Goal: Task Accomplishment & Management: Manage account settings

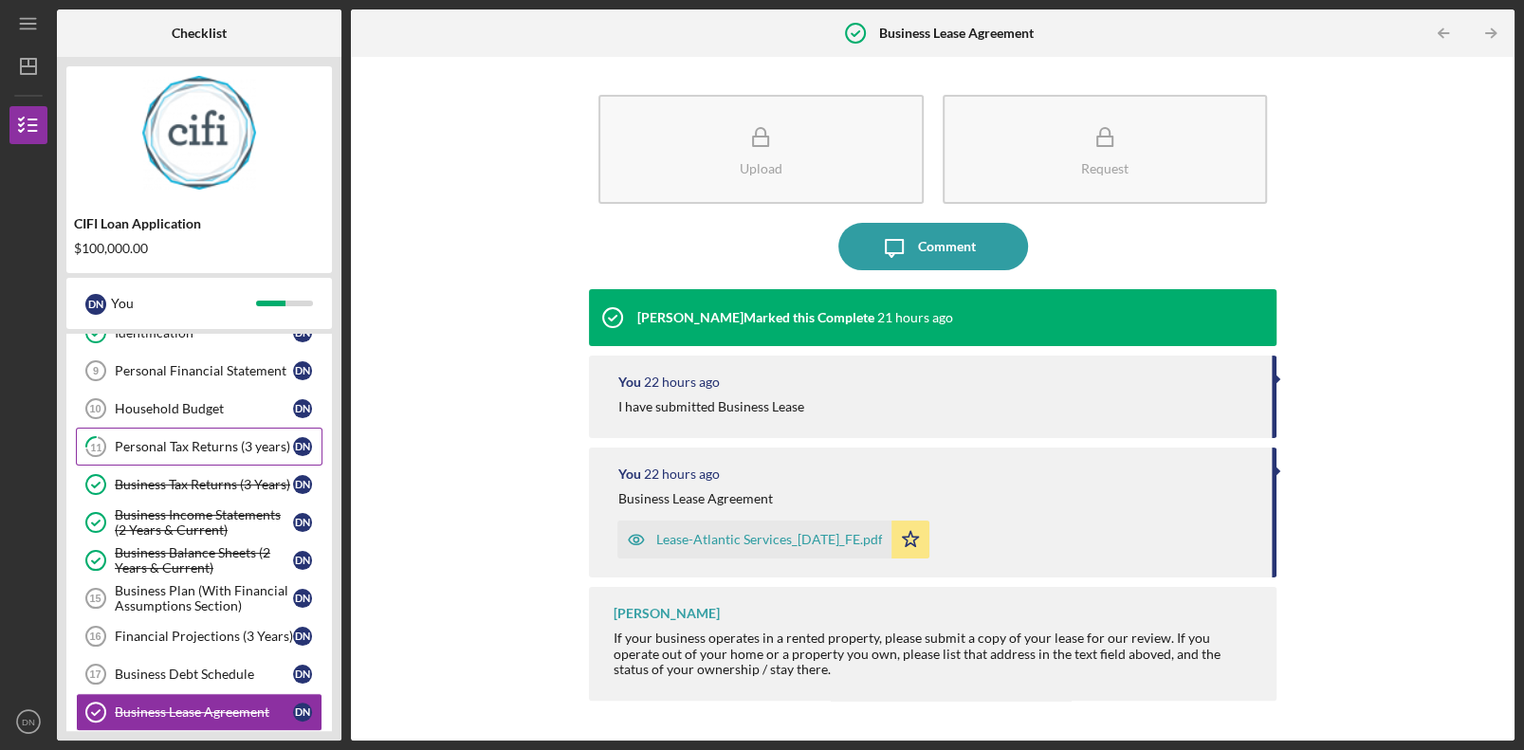
scroll to position [378, 0]
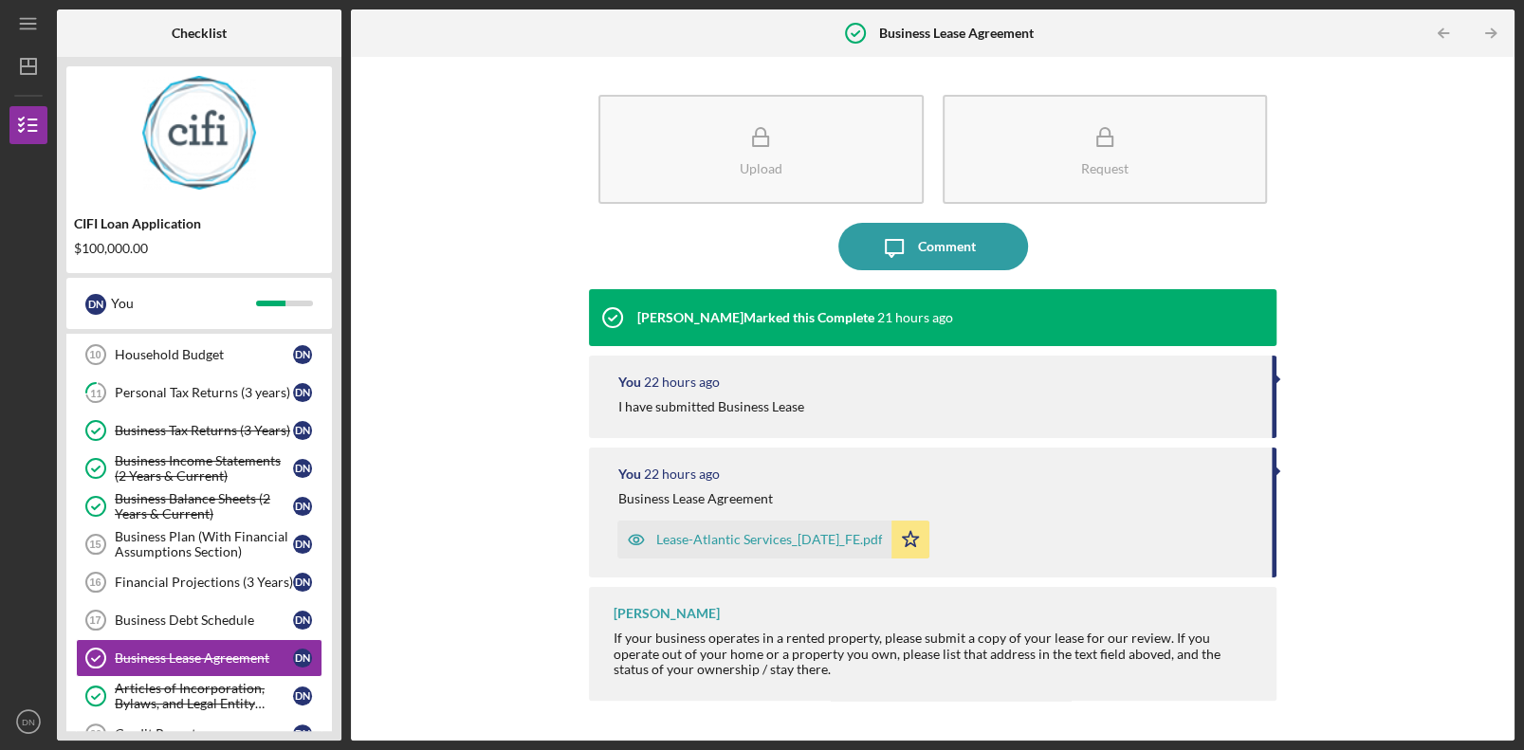
click at [401, 509] on div "Upload Request Icon/Message Comment [PERSON_NAME] Marked this Complete 21 hours…" at bounding box center [932, 398] width 1145 height 665
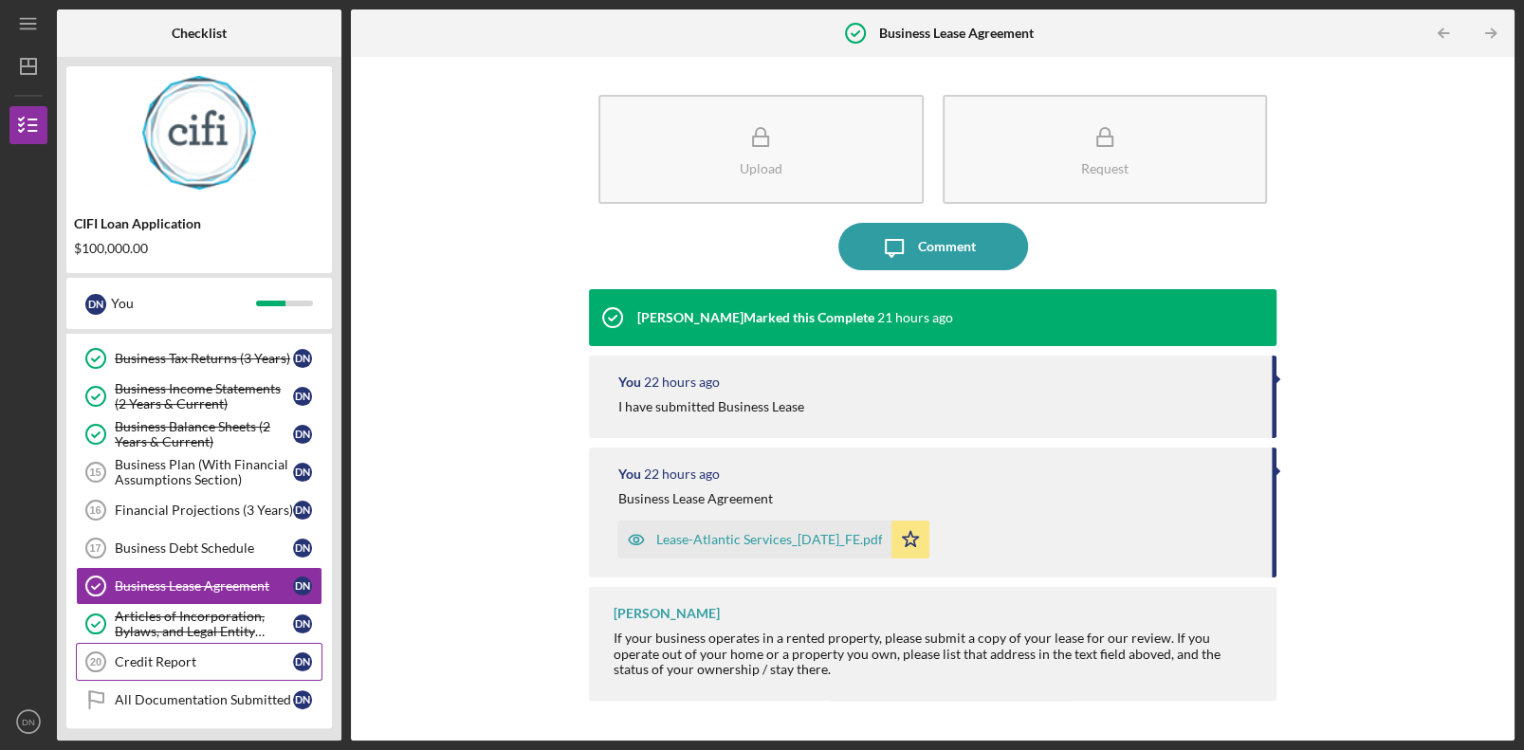
click at [231, 509] on div "Credit Report" at bounding box center [204, 661] width 178 height 15
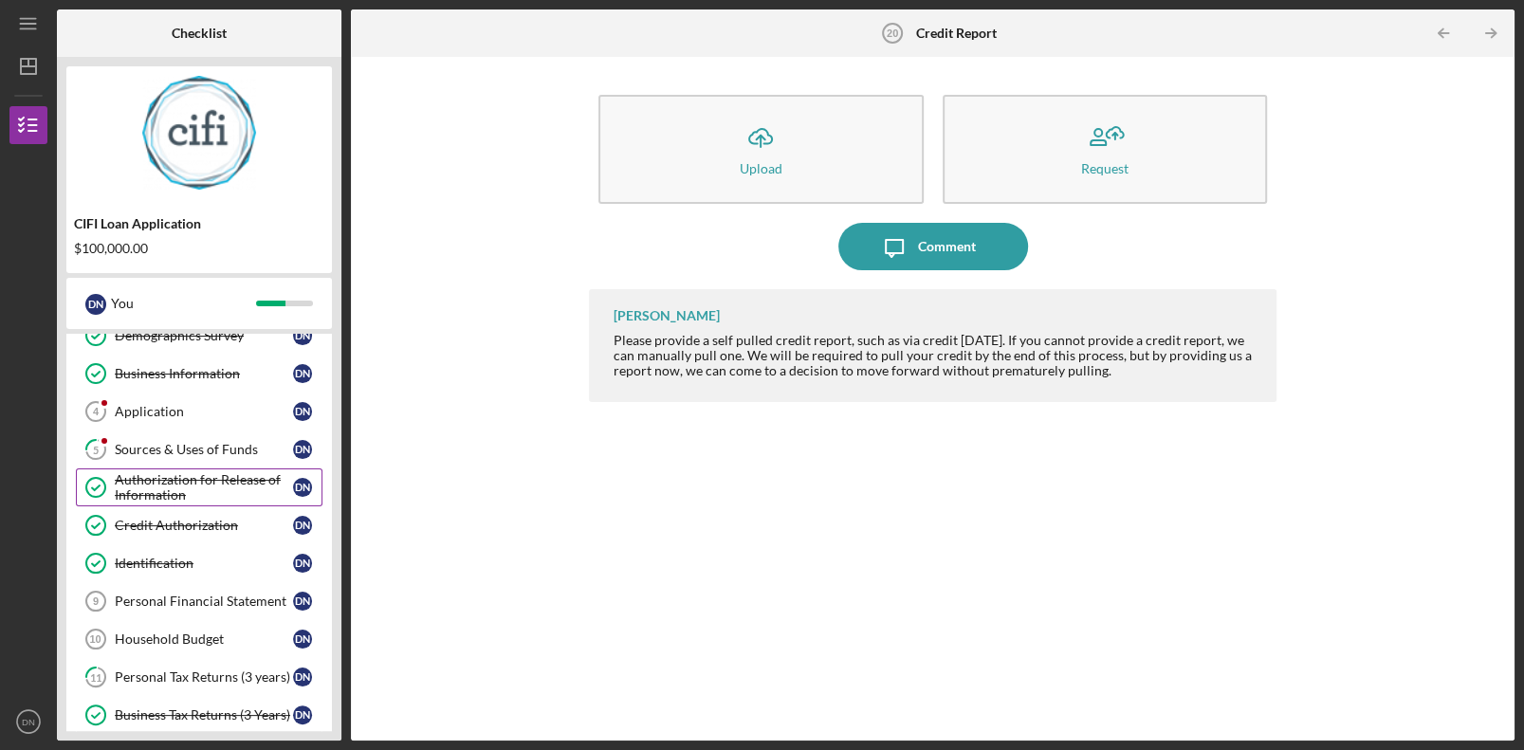
scroll to position [189, 0]
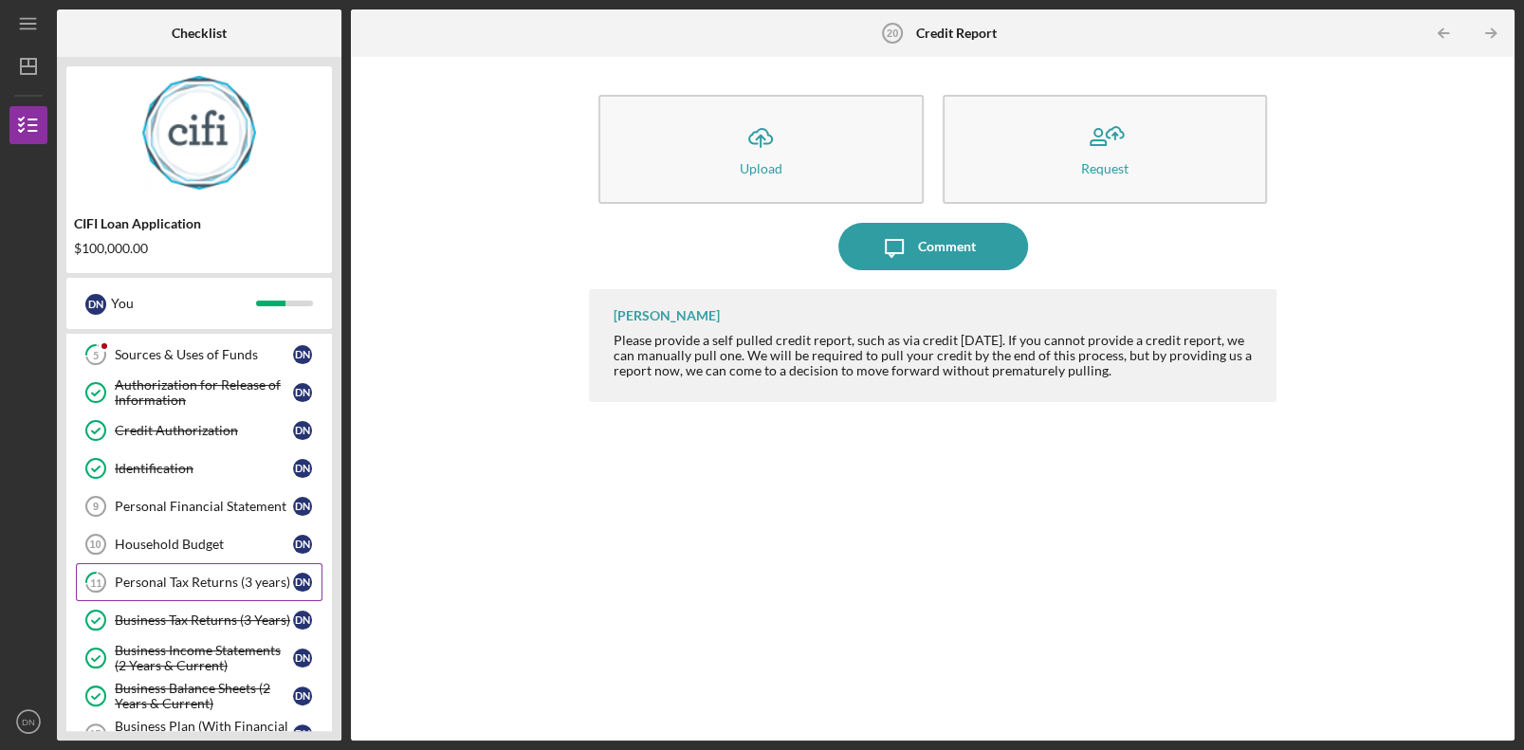
click at [215, 509] on div "Personal Tax Returns (3 years)" at bounding box center [204, 582] width 178 height 15
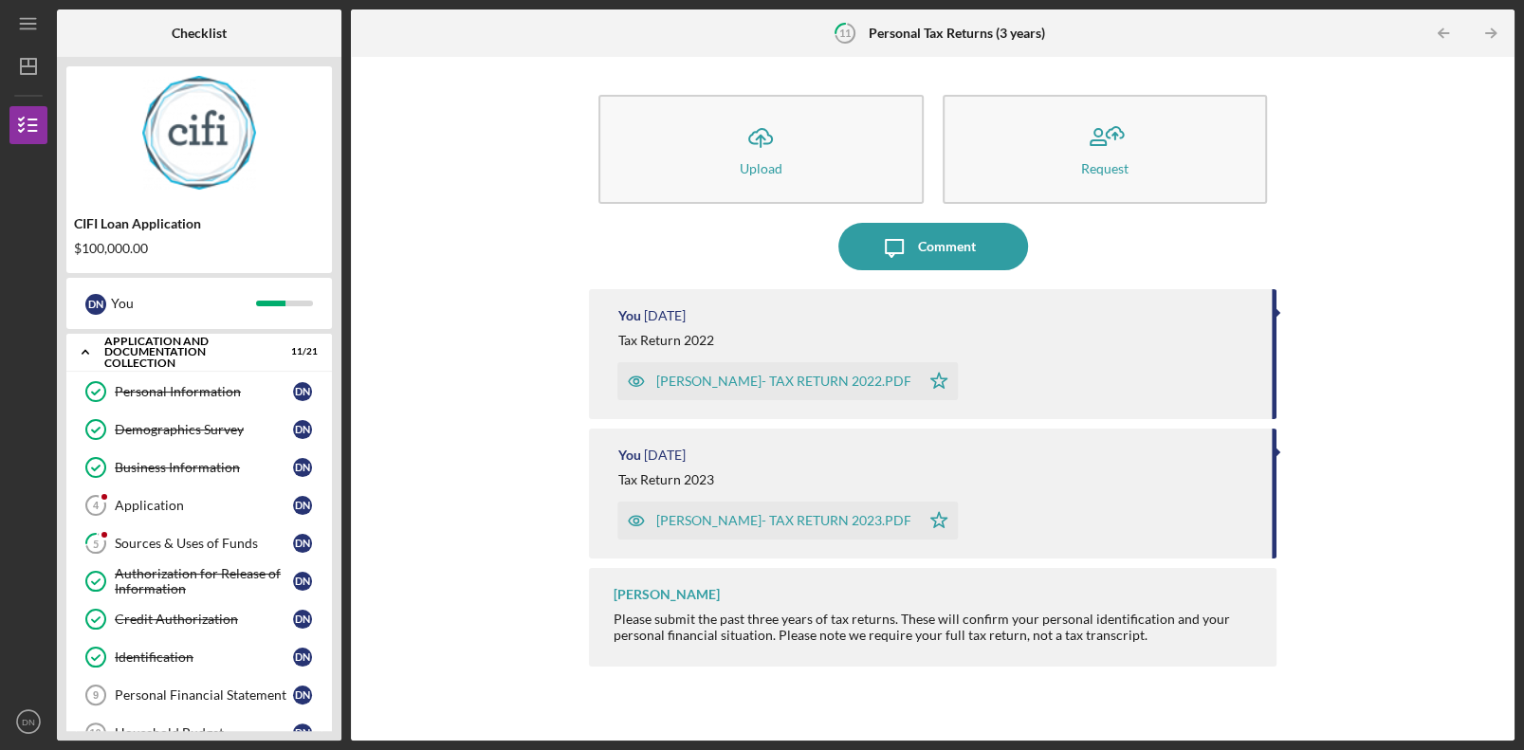
click at [206, 509] on link "Application 4 Application D N" at bounding box center [199, 505] width 247 height 38
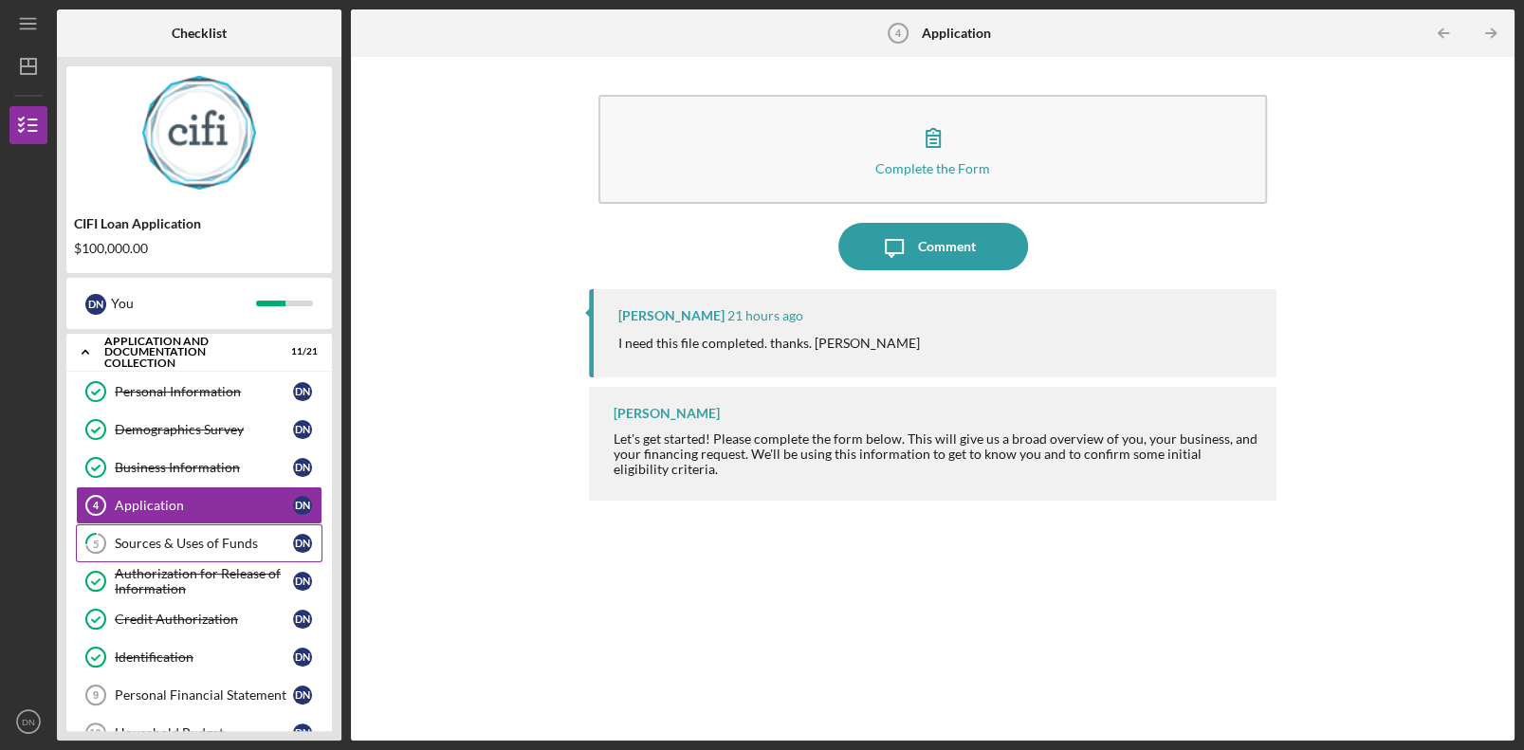
click at [211, 509] on div "Sources & Uses of Funds" at bounding box center [204, 543] width 178 height 15
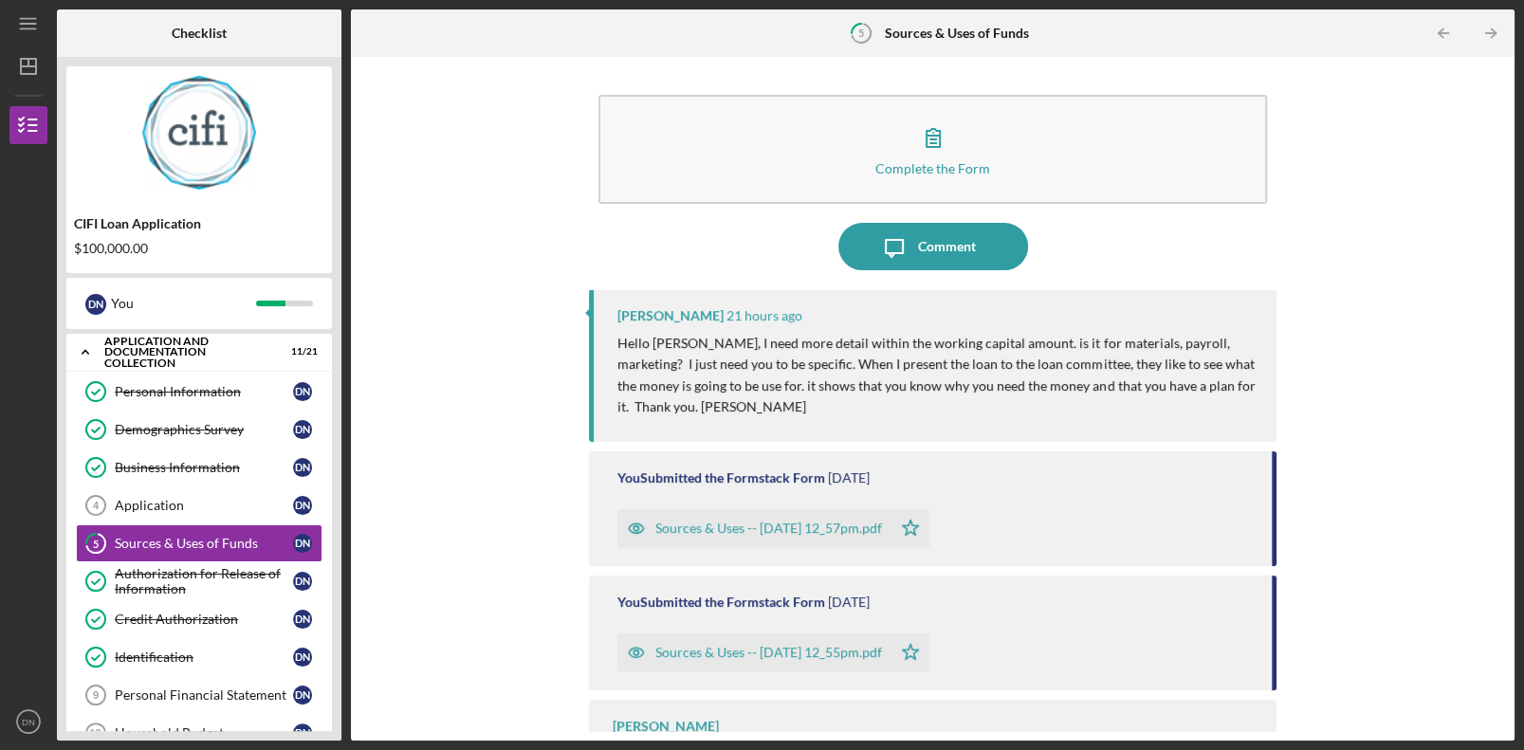
click at [638, 509] on icon "button" at bounding box center [636, 528] width 38 height 38
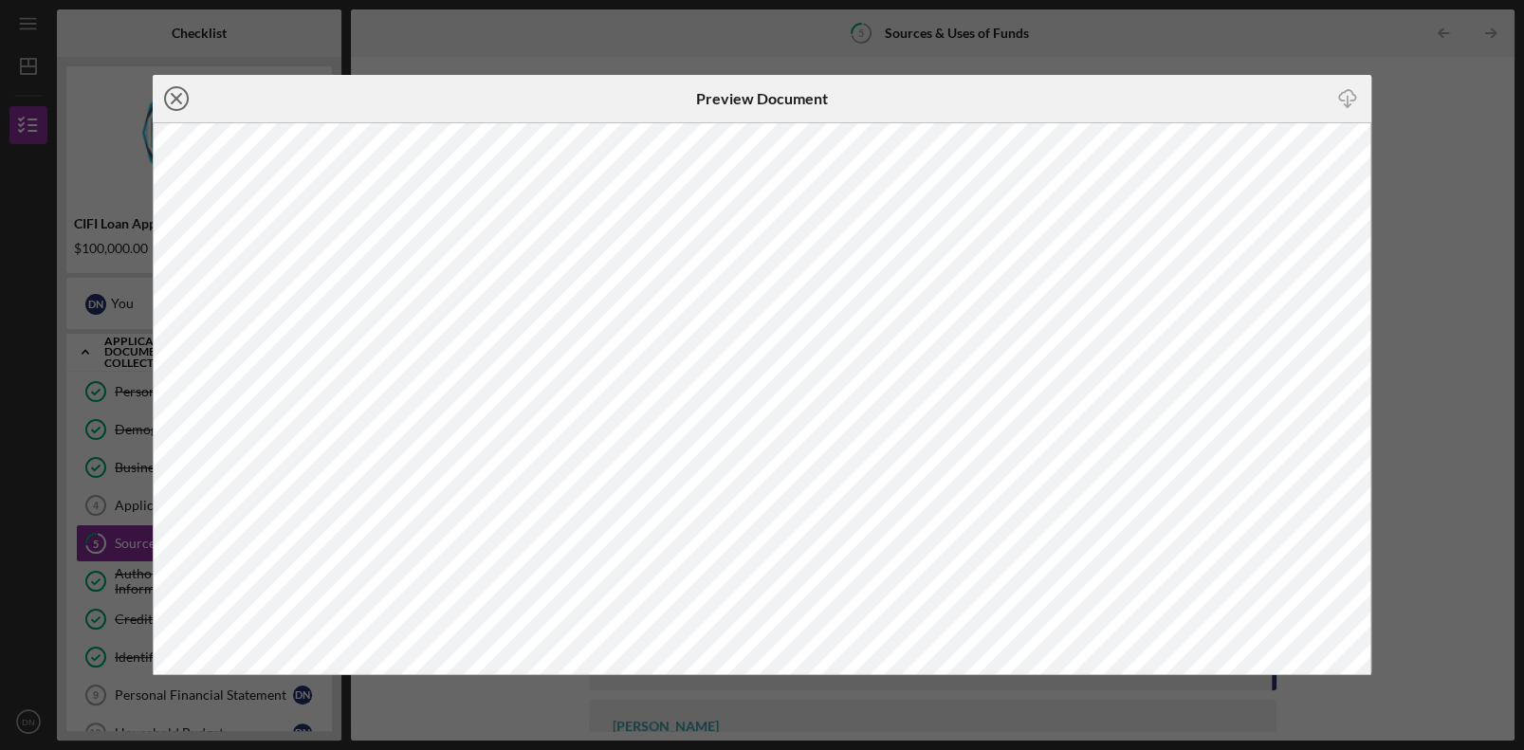
click at [172, 92] on icon "Icon/Close" at bounding box center [176, 98] width 47 height 47
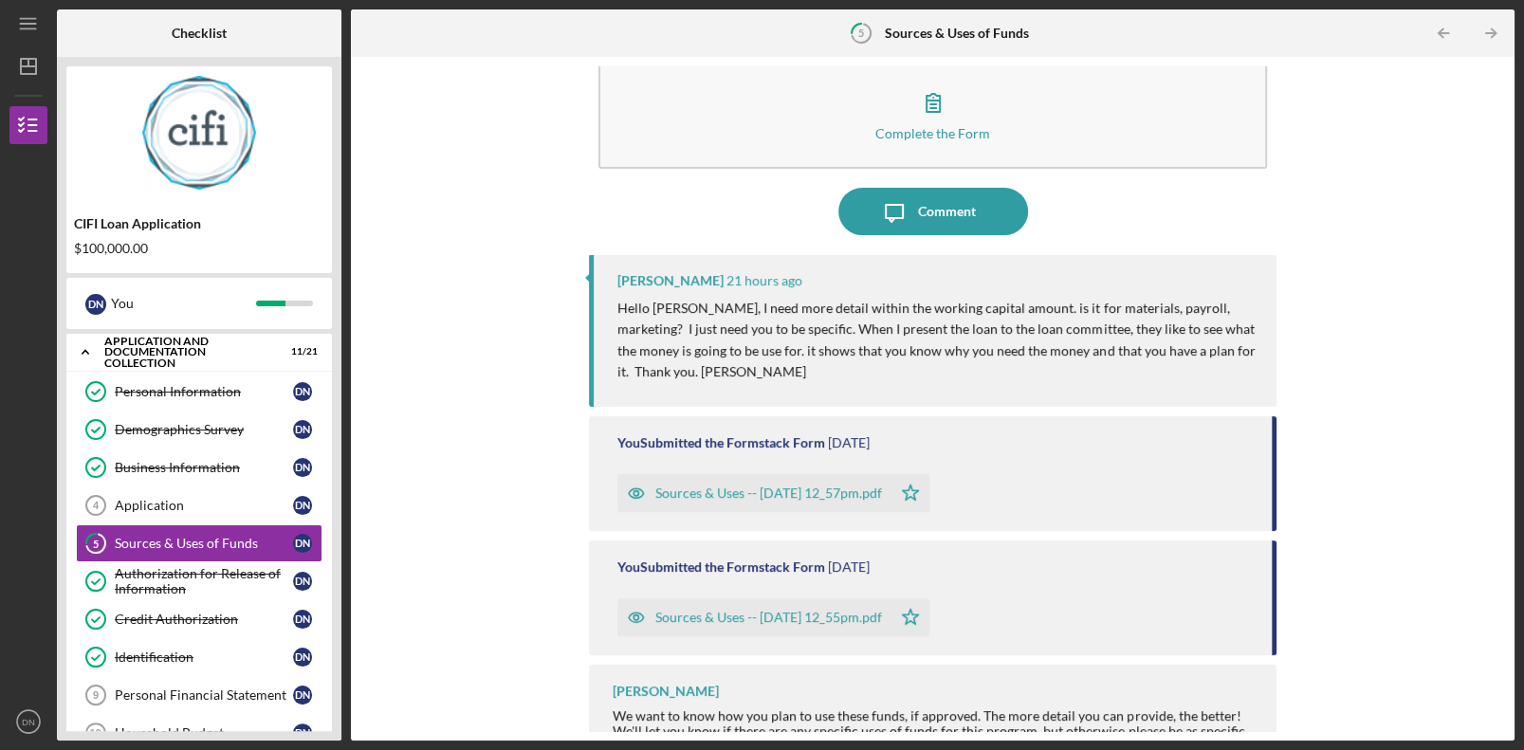
scroll to position [63, 0]
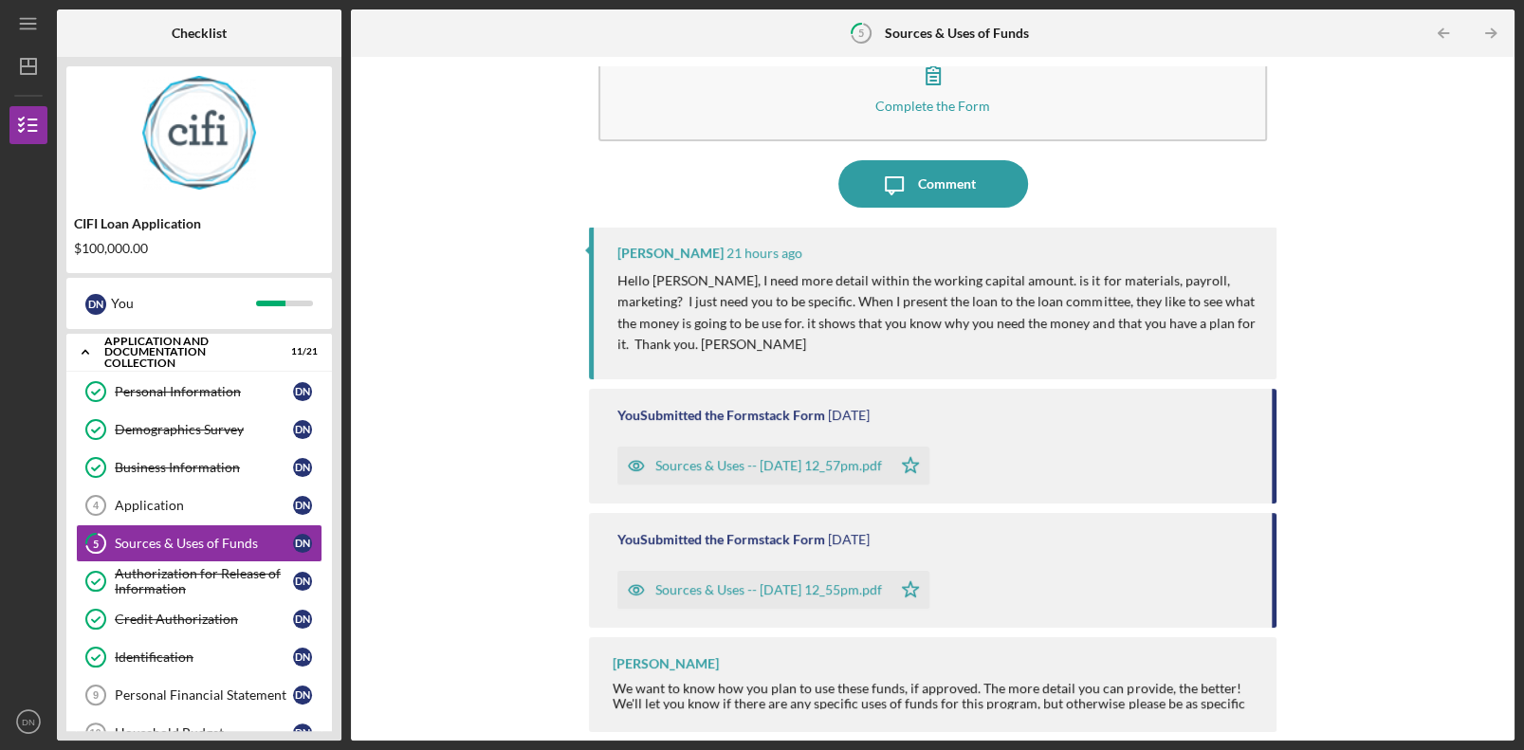
click at [634, 509] on icon "button" at bounding box center [636, 589] width 5 height 5
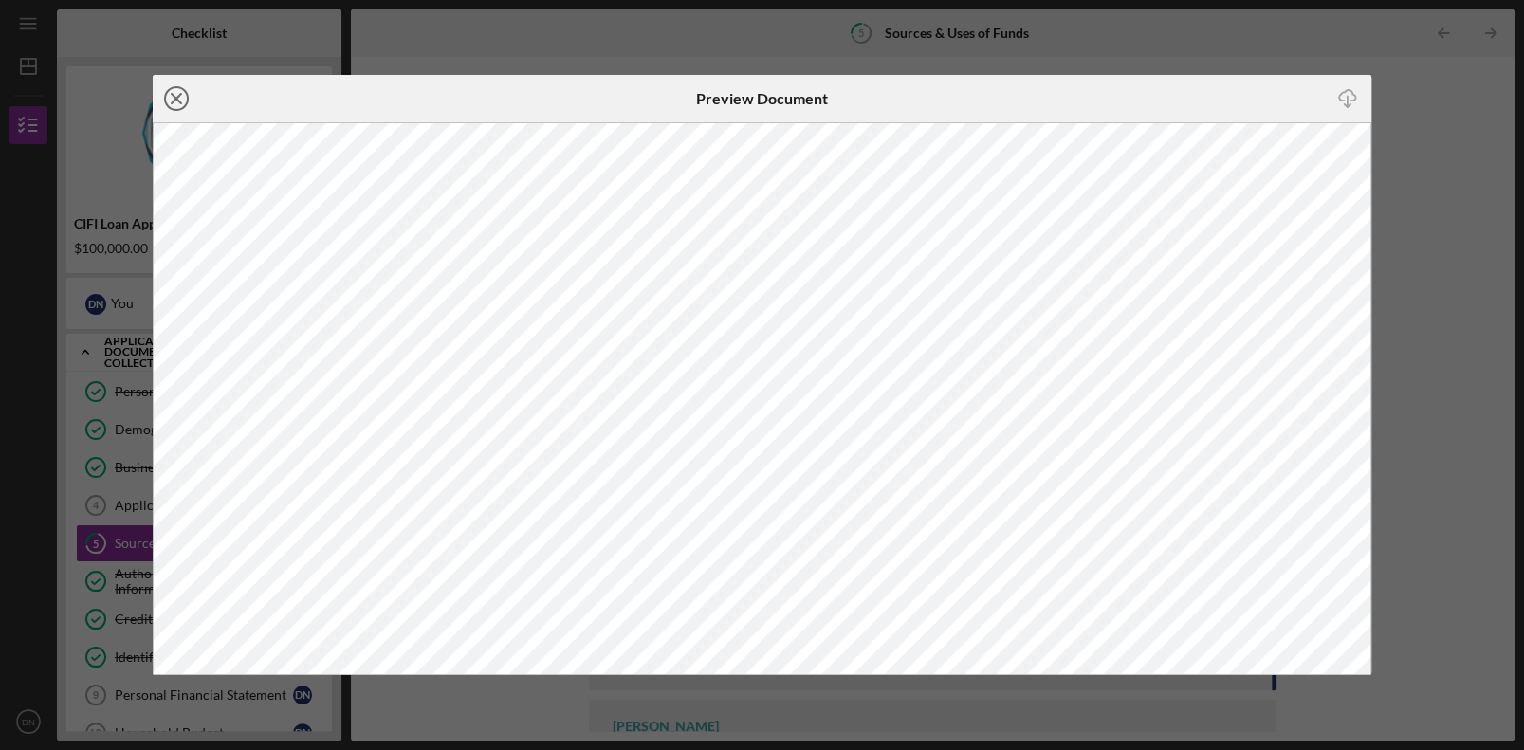
click at [174, 101] on icon "Icon/Close" at bounding box center [176, 98] width 47 height 47
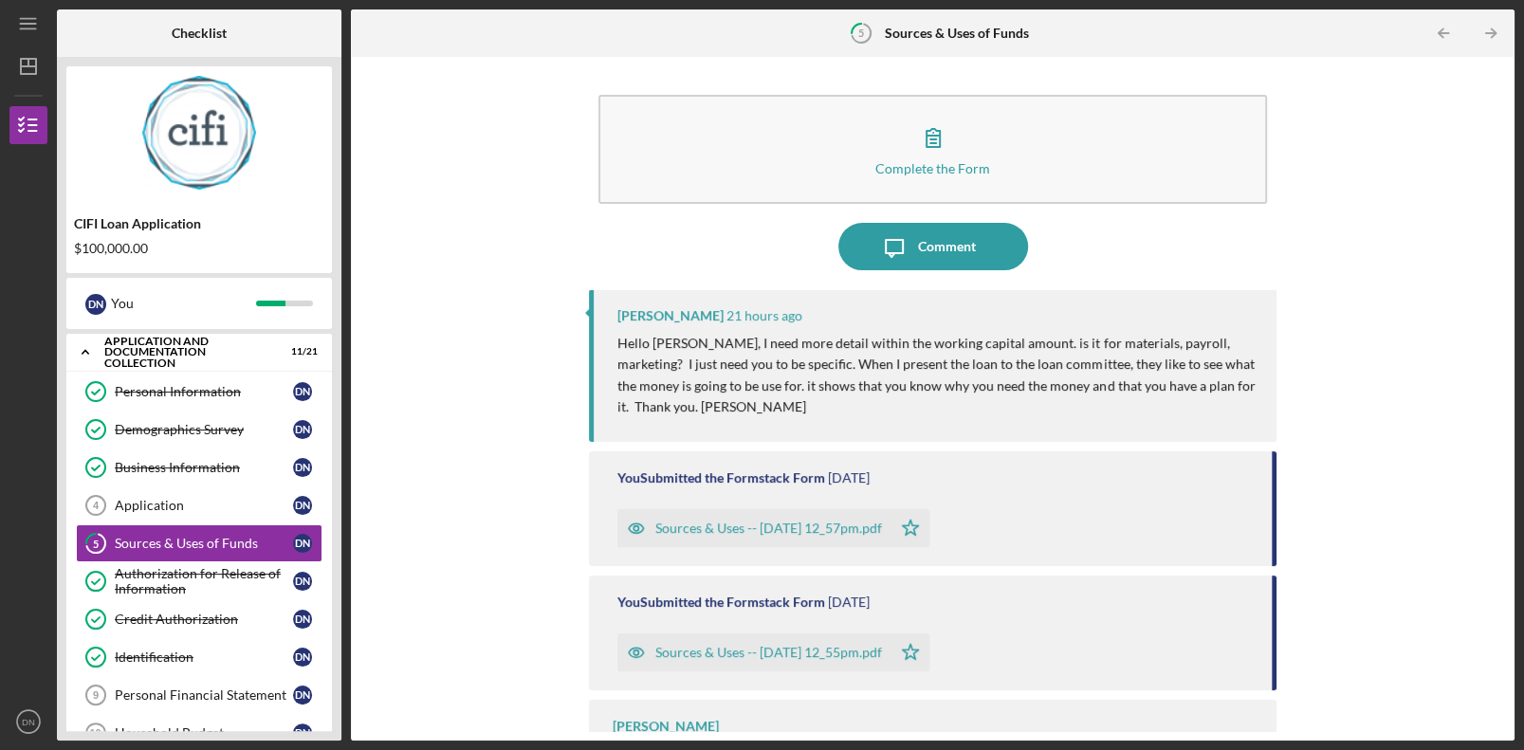
click at [632, 509] on icon "button" at bounding box center [636, 528] width 38 height 38
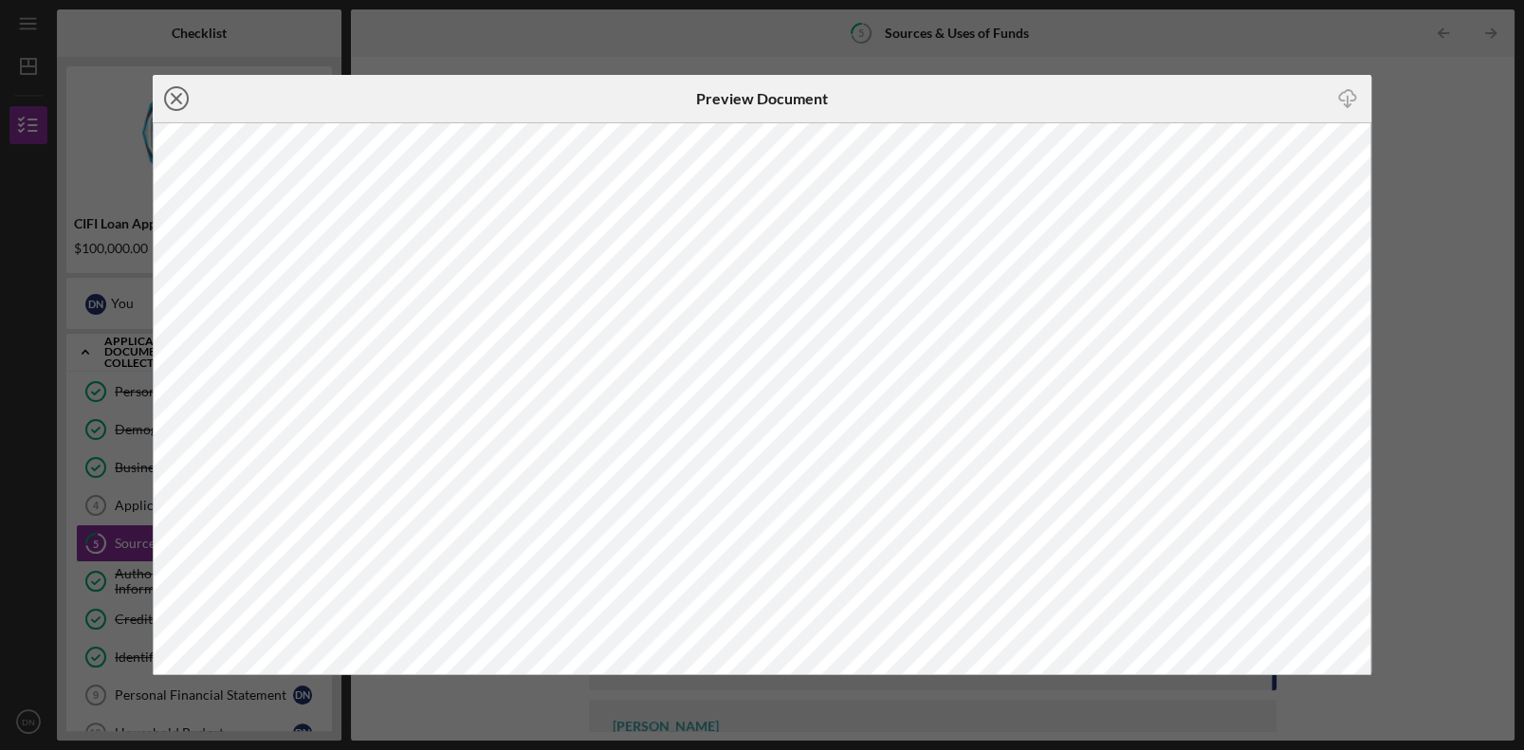
click at [181, 99] on icon "Icon/Close" at bounding box center [176, 98] width 47 height 47
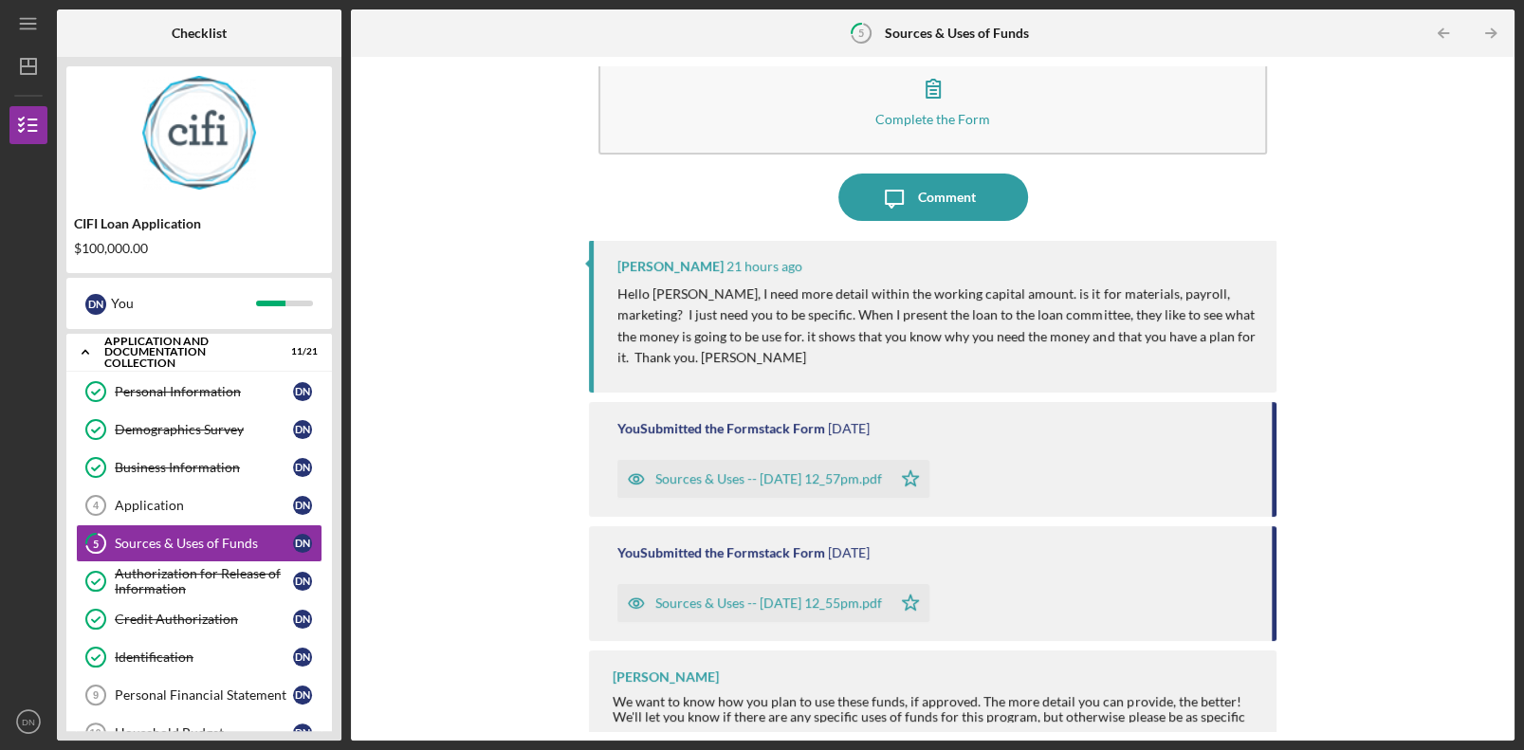
scroll to position [63, 0]
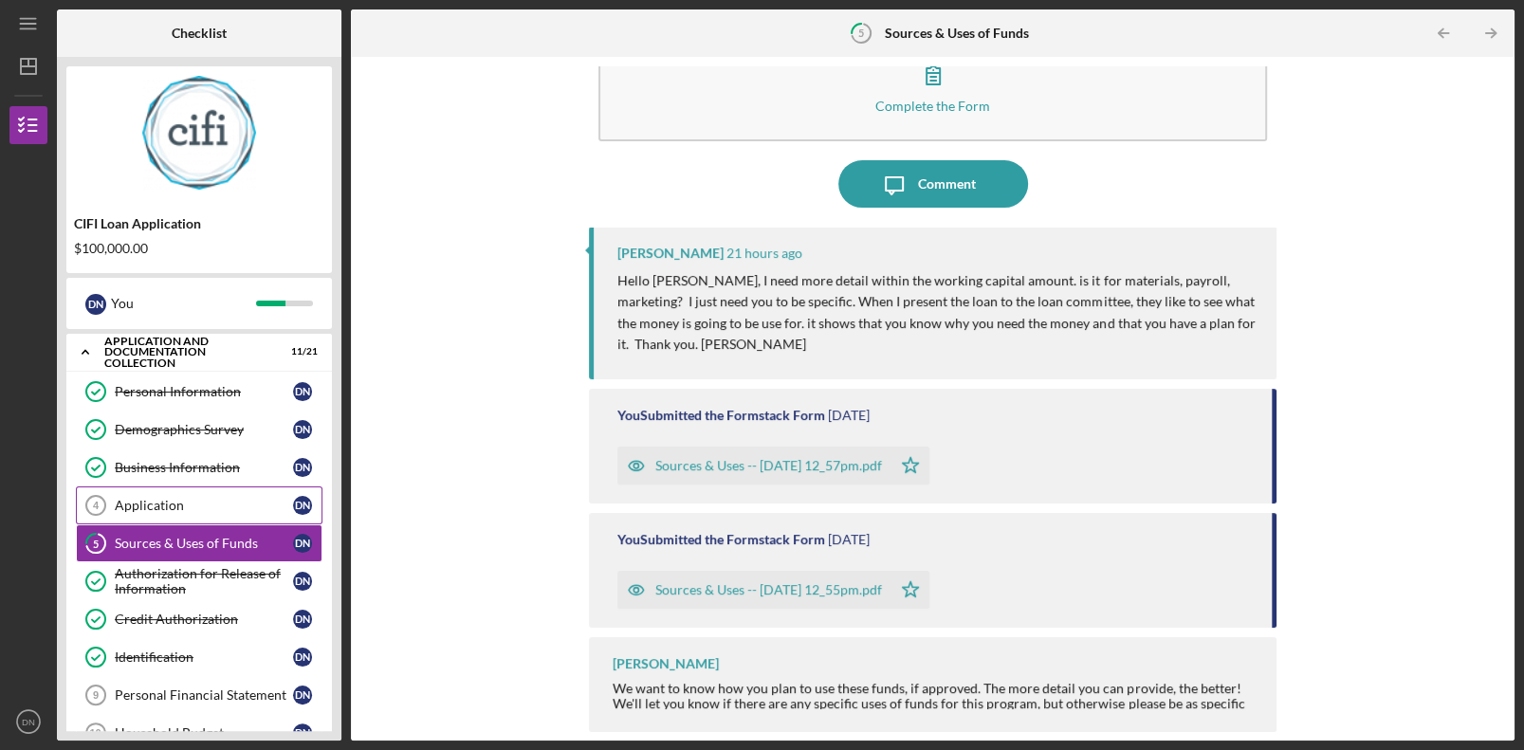
click at [235, 503] on div "Application" at bounding box center [204, 505] width 178 height 15
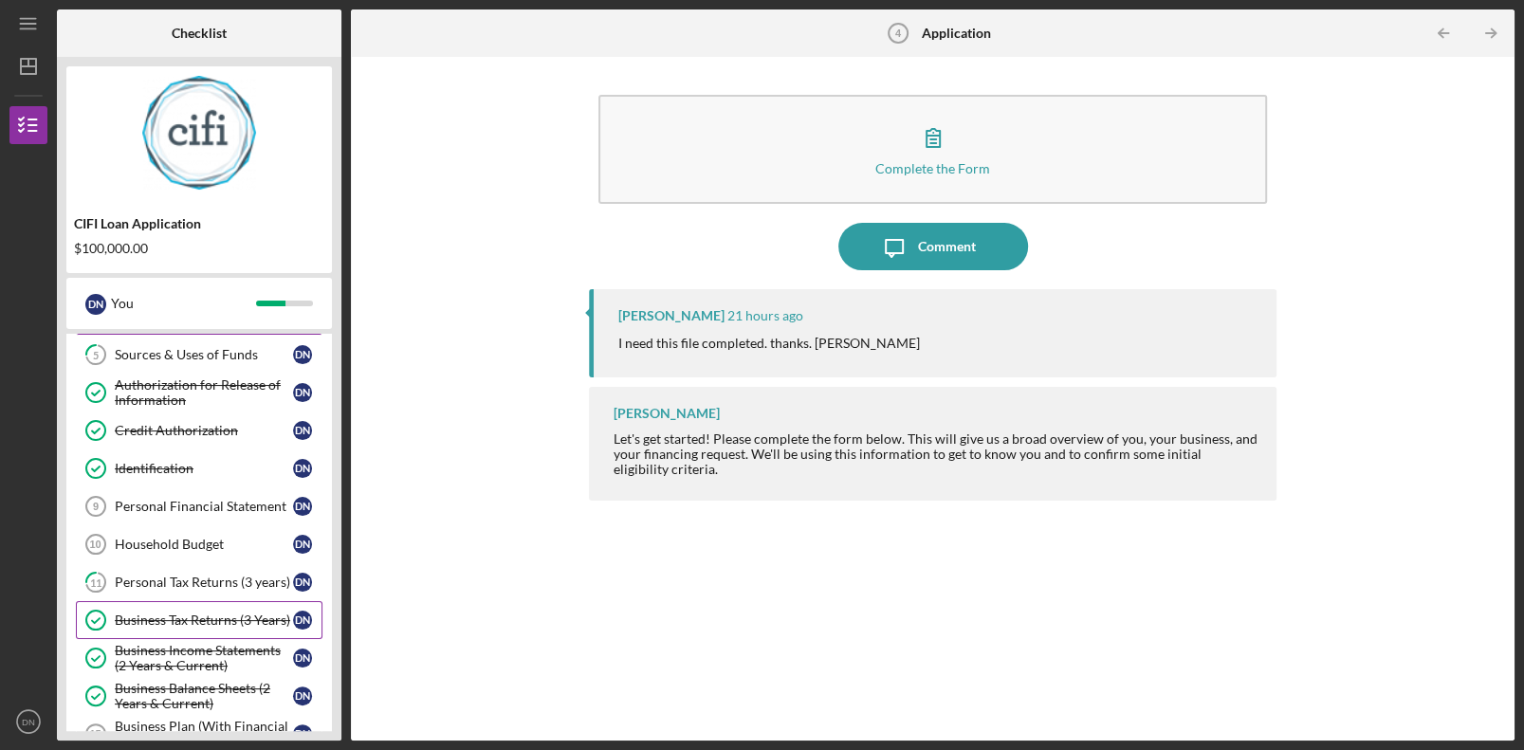
scroll to position [189, 0]
click at [206, 503] on div "Personal Financial Statement" at bounding box center [204, 506] width 178 height 15
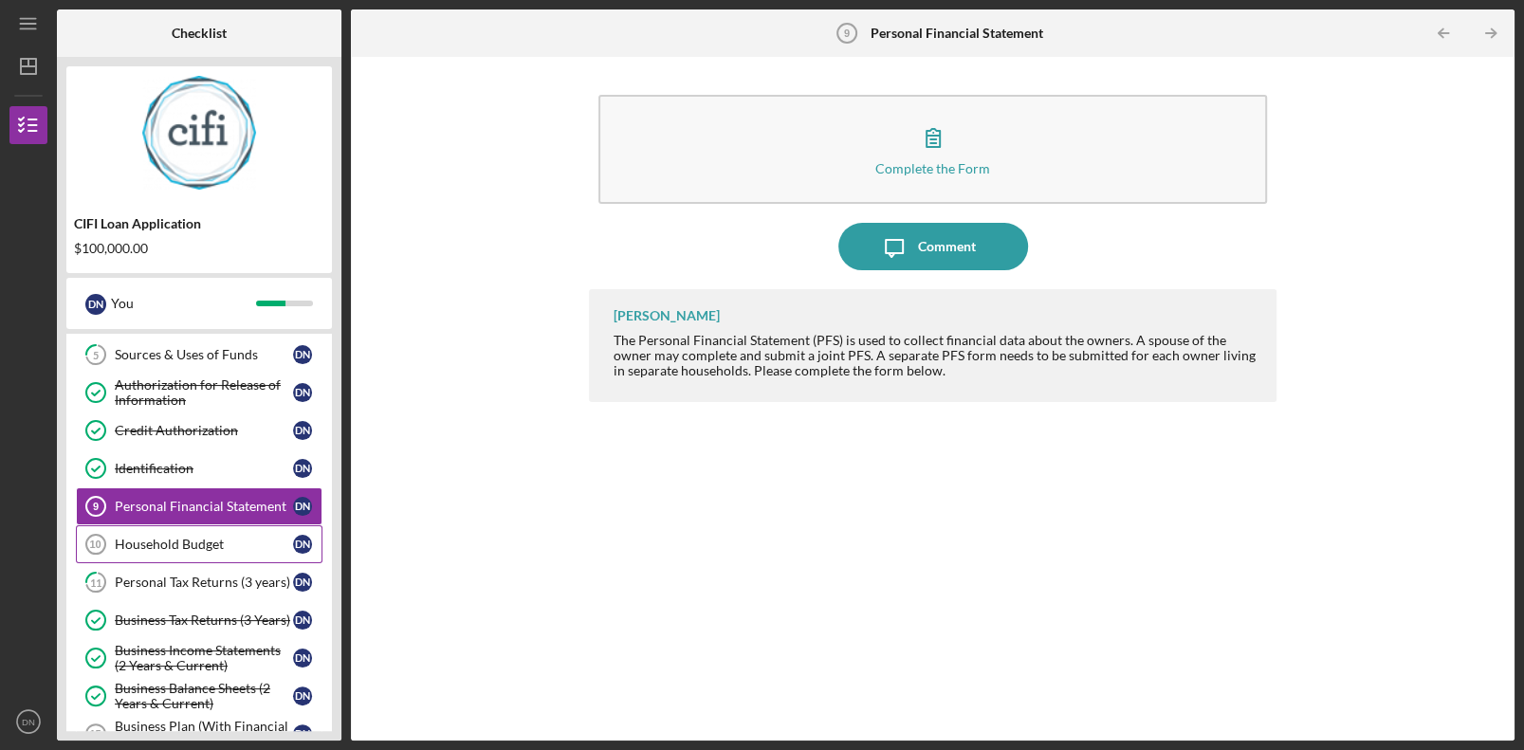
click at [200, 509] on div "Household Budget" at bounding box center [204, 544] width 178 height 15
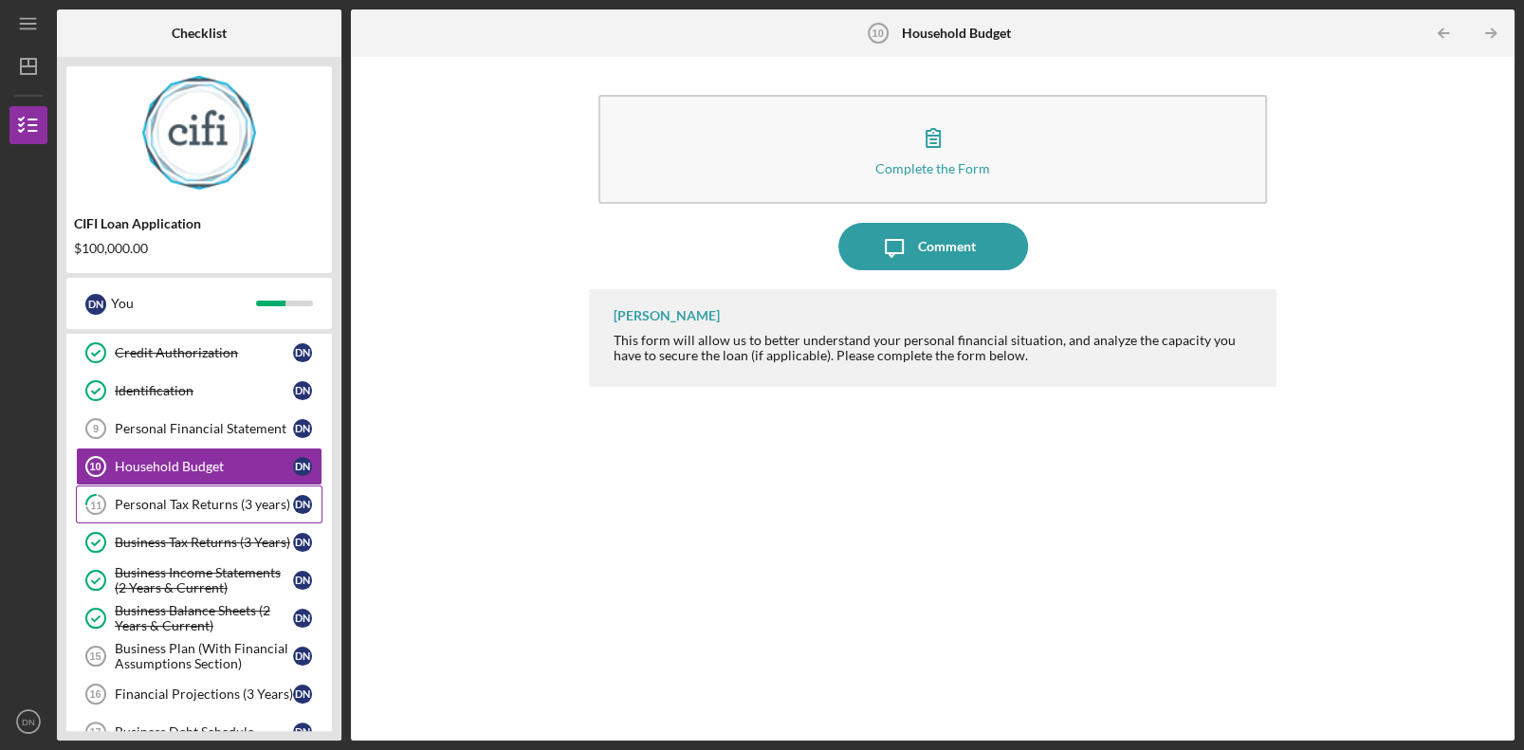
scroll to position [378, 0]
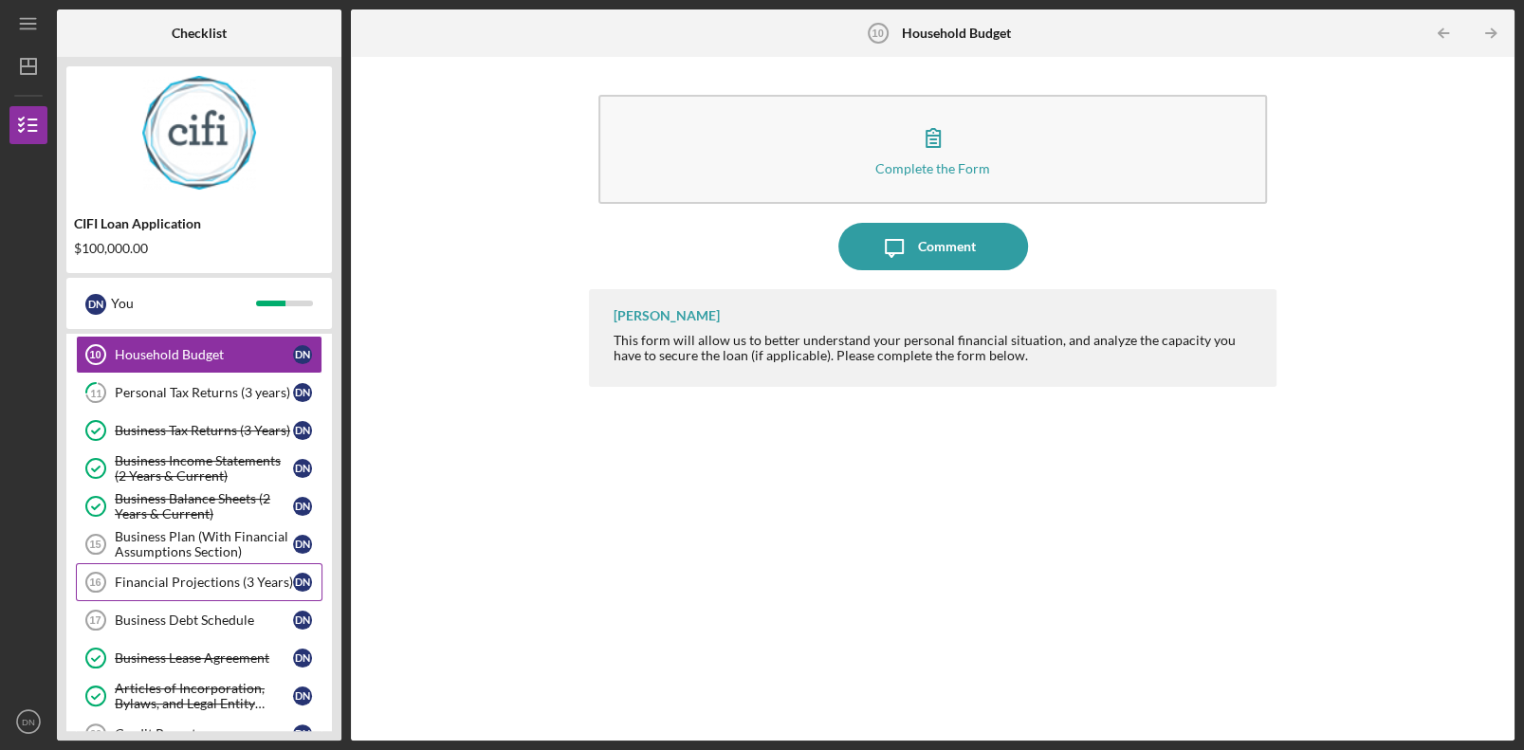
click at [173, 509] on div "Financial Projections (3 Years)" at bounding box center [204, 582] width 178 height 15
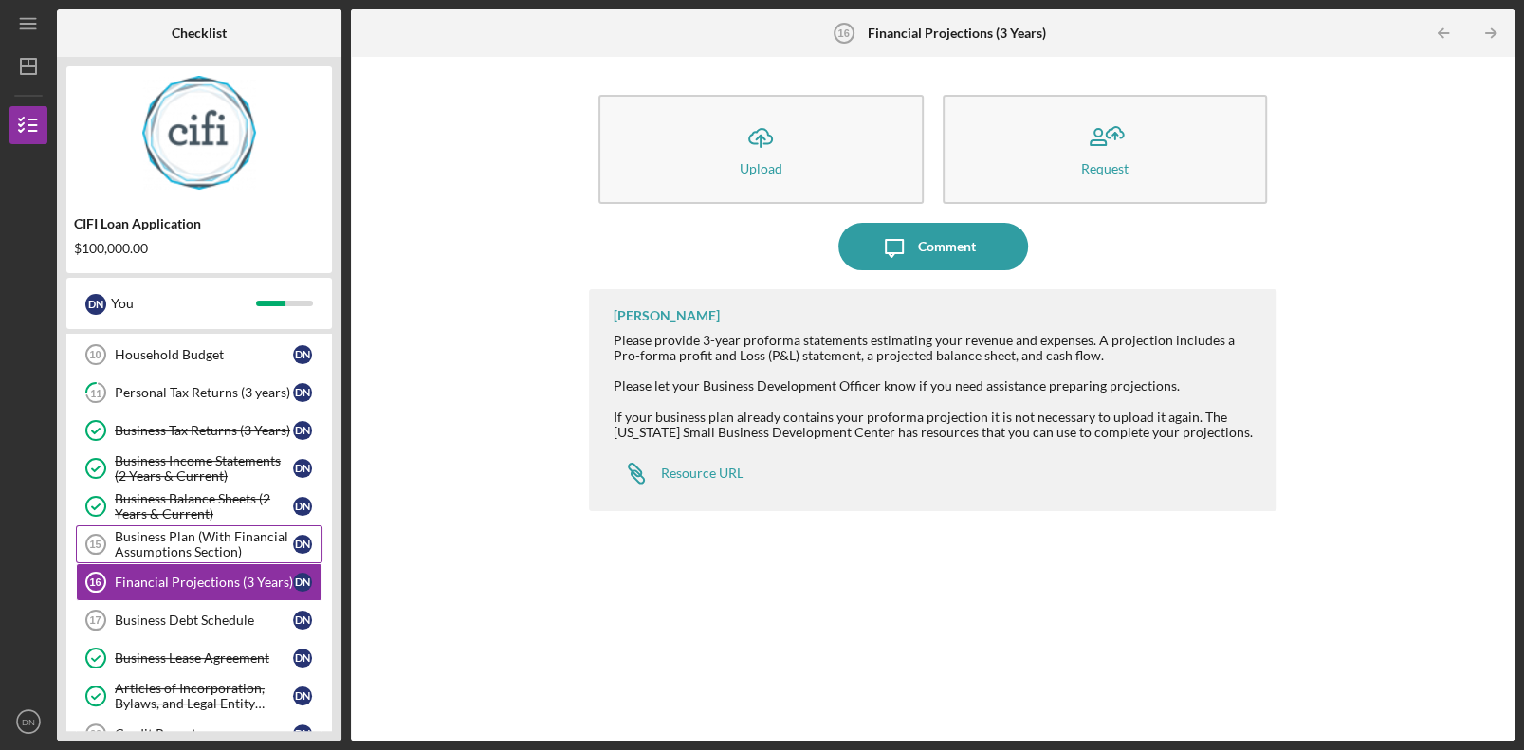
click at [175, 509] on div "Business Plan (With Financial Assumptions Section)" at bounding box center [204, 544] width 178 height 30
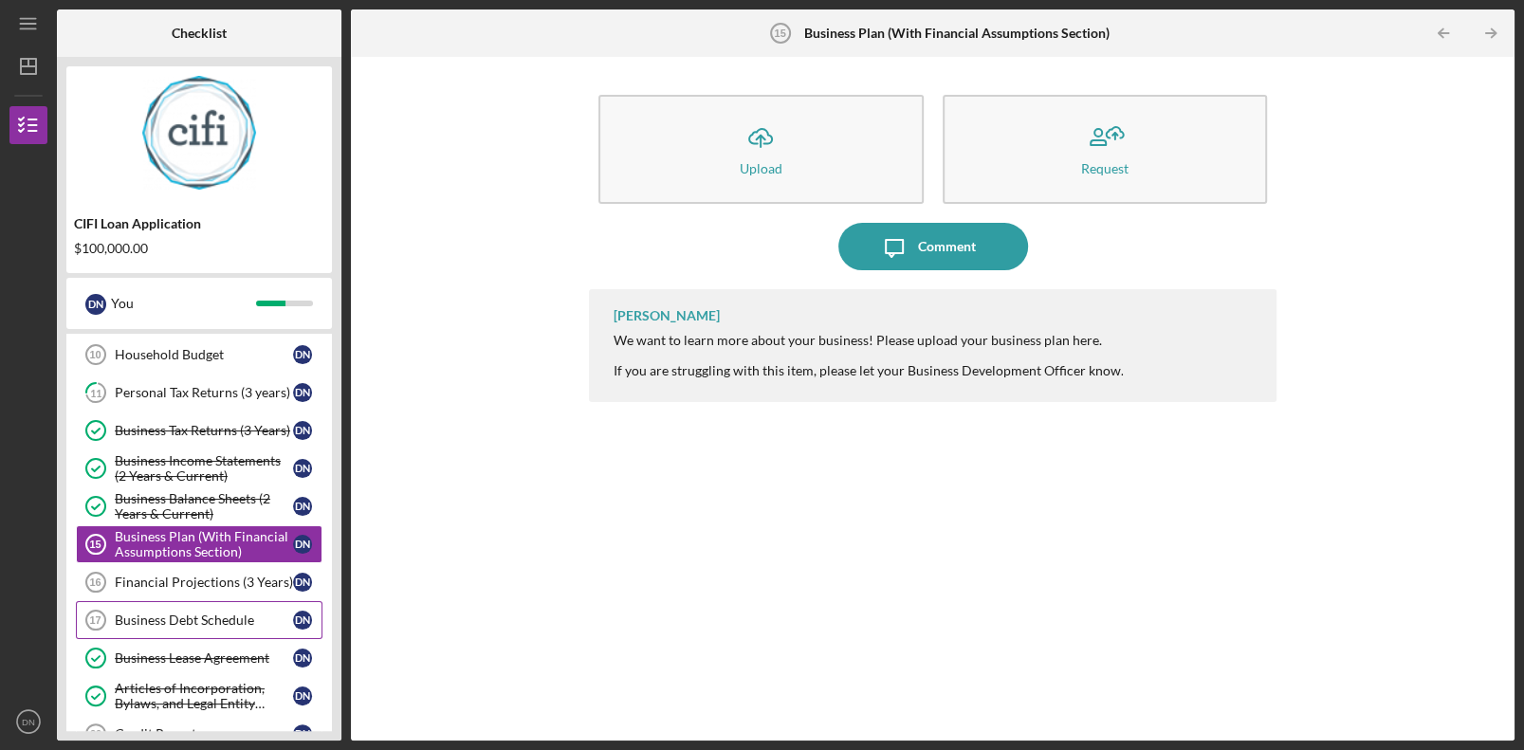
click at [195, 509] on div "Business Debt Schedule" at bounding box center [204, 620] width 178 height 15
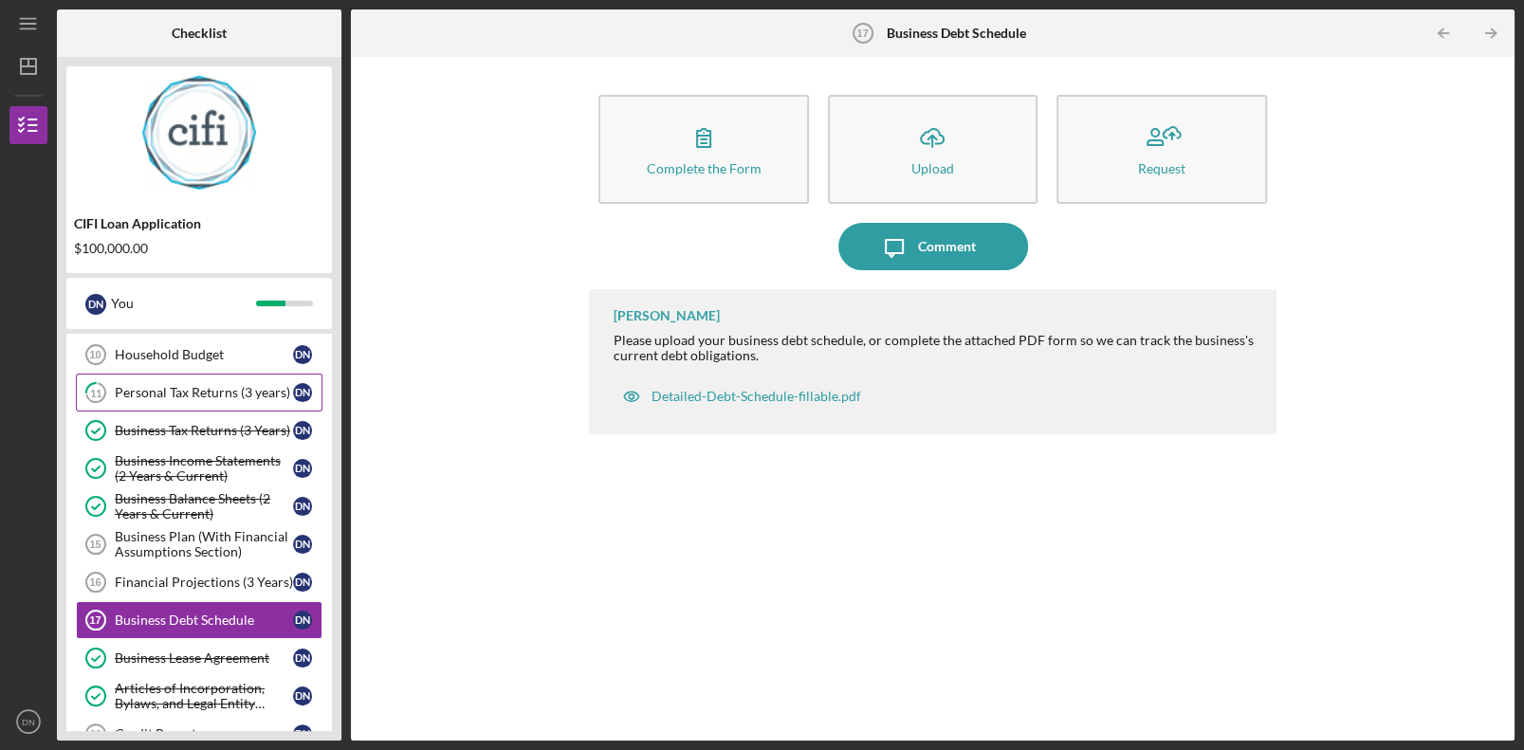
click at [160, 385] on div "Personal Tax Returns (3 years)" at bounding box center [204, 392] width 178 height 15
